Goal: Task Accomplishment & Management: Complete application form

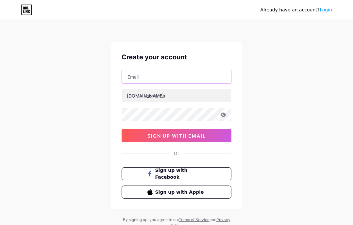
click at [192, 71] on input "text" at bounding box center [176, 76] width 109 height 13
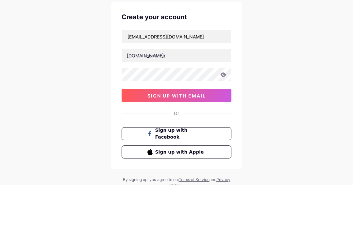
scroll to position [26, 0]
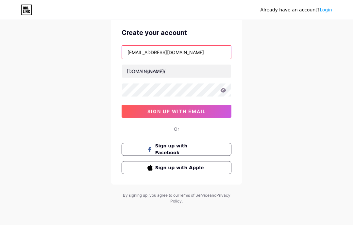
type input "[EMAIL_ADDRESS][DOMAIN_NAME]"
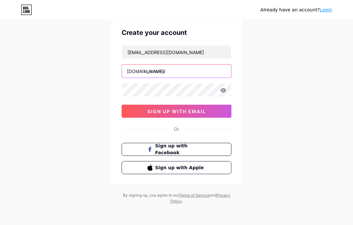
click at [153, 68] on input "text" at bounding box center [176, 71] width 109 height 13
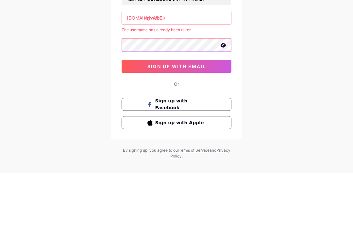
click at [199, 116] on span "sign up with email" at bounding box center [176, 119] width 58 height 6
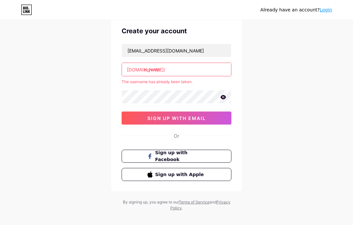
click at [205, 69] on input "myweb" at bounding box center [176, 69] width 109 height 13
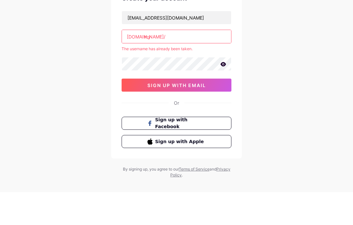
type input "m"
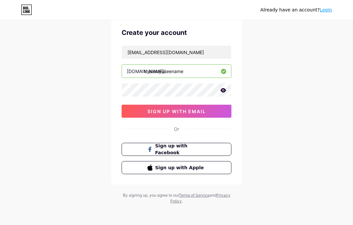
type input "thisismyuseename"
click at [206, 112] on span "sign up with email" at bounding box center [176, 112] width 58 height 6
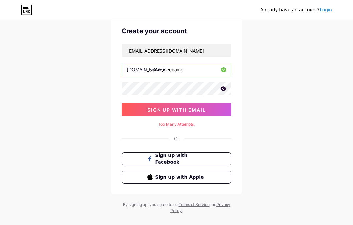
click at [191, 72] on input "thisismyuseename" at bounding box center [176, 69] width 109 height 13
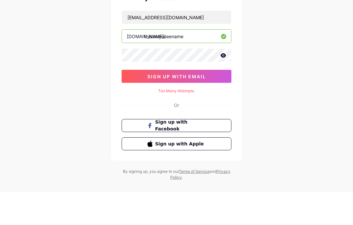
scroll to position [36, 0]
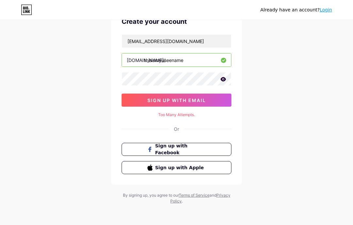
click at [137, 98] on button "sign up with email" at bounding box center [176, 100] width 110 height 13
click at [129, 102] on button "sign up with email" at bounding box center [176, 100] width 110 height 13
click at [143, 103] on button "sign up with email" at bounding box center [176, 100] width 110 height 13
click at [134, 98] on button "sign up with email" at bounding box center [176, 100] width 110 height 13
click at [132, 97] on button "sign up with email" at bounding box center [176, 100] width 110 height 13
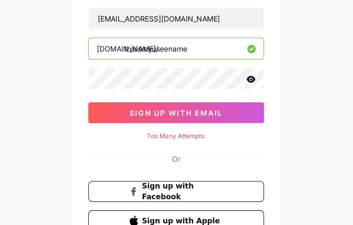
click at [121, 94] on button "sign up with email" at bounding box center [176, 100] width 110 height 13
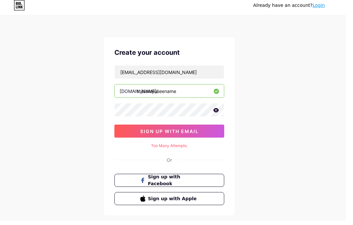
scroll to position [35, 0]
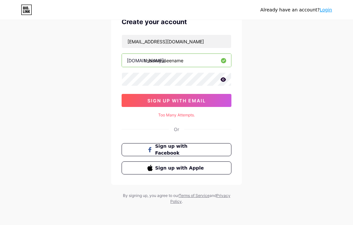
click at [137, 102] on button "sign up with email" at bounding box center [176, 100] width 110 height 13
